Goal: Use online tool/utility: Utilize a website feature to perform a specific function

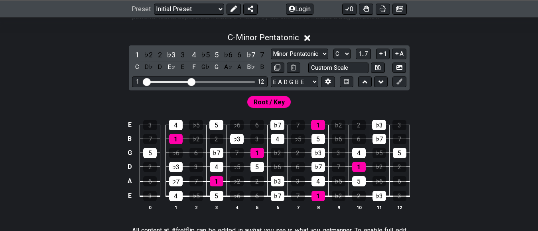
scroll to position [175, 0]
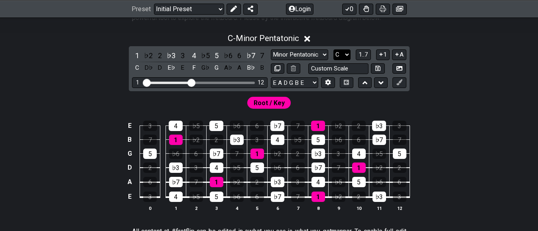
click at [341, 54] on select "A♭ A A♯ B♭ B C C♯ D♭ D D♯ E♭ E F F♯ G♭ G G♯" at bounding box center [341, 54] width 17 height 11
select select "E"
click at [333, 49] on select "A♭ A A♯ B♭ B C C♯ D♭ D D♯ E♭ E F F♯ G♭ G G♯" at bounding box center [341, 54] width 17 height 11
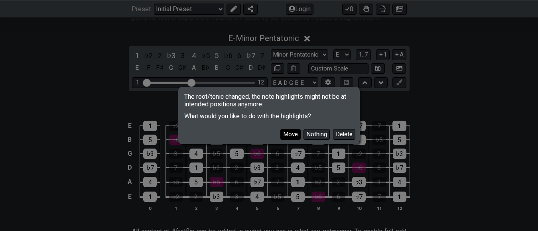
click at [286, 134] on button "Move" at bounding box center [290, 134] width 20 height 11
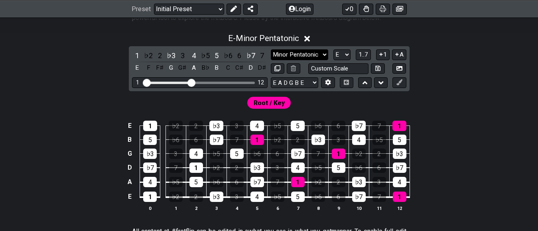
click at [313, 52] on select "Minor Pentatonic Click to edit Minor Pentatonic Major Pentatonic Minor Blues Ma…" at bounding box center [299, 54] width 57 height 11
click at [271, 49] on select "Minor Pentatonic Click to edit Minor Pentatonic Major Pentatonic Minor Blues Ma…" at bounding box center [299, 54] width 57 height 11
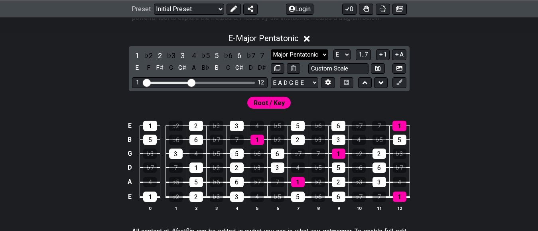
click at [321, 57] on select "Minor Pentatonic Click to edit Minor Pentatonic Major Pentatonic Minor Blues Ma…" at bounding box center [299, 54] width 57 height 11
click at [271, 49] on select "Minor Pentatonic Click to edit Minor Pentatonic Major Pentatonic Minor Blues Ma…" at bounding box center [299, 54] width 57 height 11
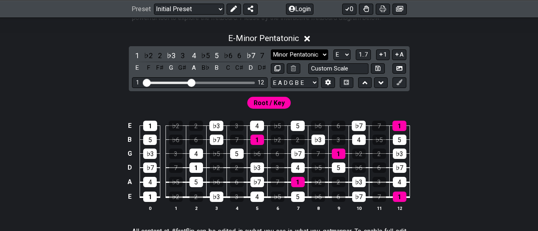
click at [293, 58] on select "Minor Pentatonic Click to edit Minor Pentatonic Major Pentatonic Minor Blues Ma…" at bounding box center [299, 54] width 57 height 11
select select "Major Pentatonic"
click at [271, 49] on select "Minor Pentatonic Click to edit Minor Pentatonic Major Pentatonic Minor Blues Ma…" at bounding box center [299, 54] width 57 height 11
